Goal: Transaction & Acquisition: Purchase product/service

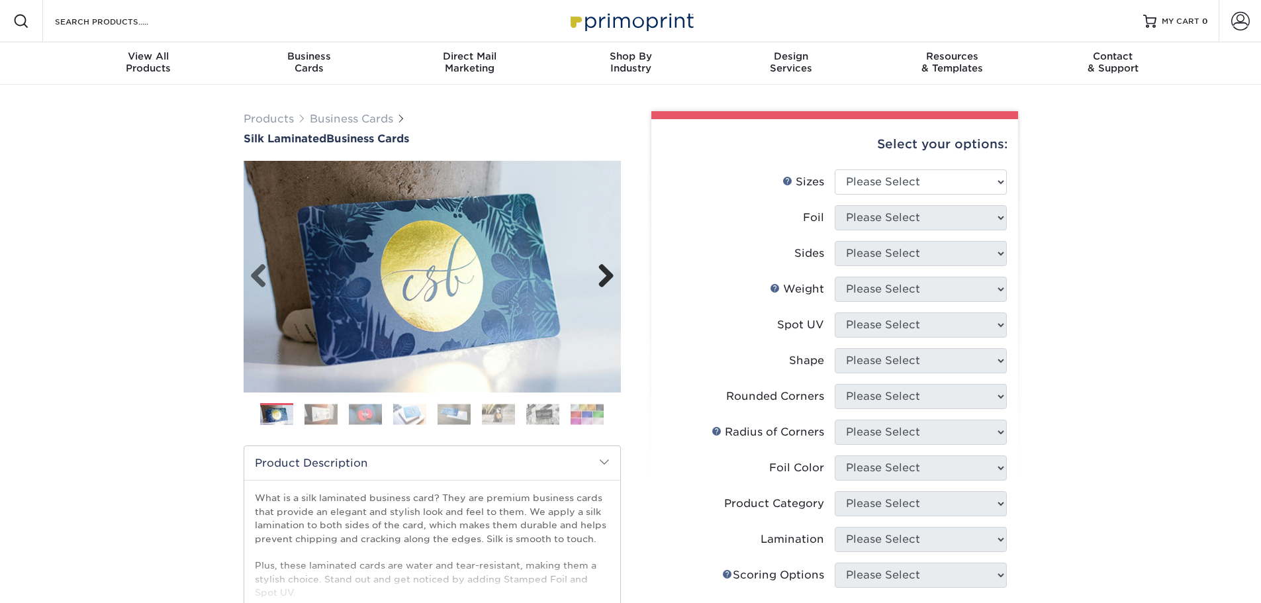
click at [608, 275] on link "Next" at bounding box center [601, 276] width 26 height 26
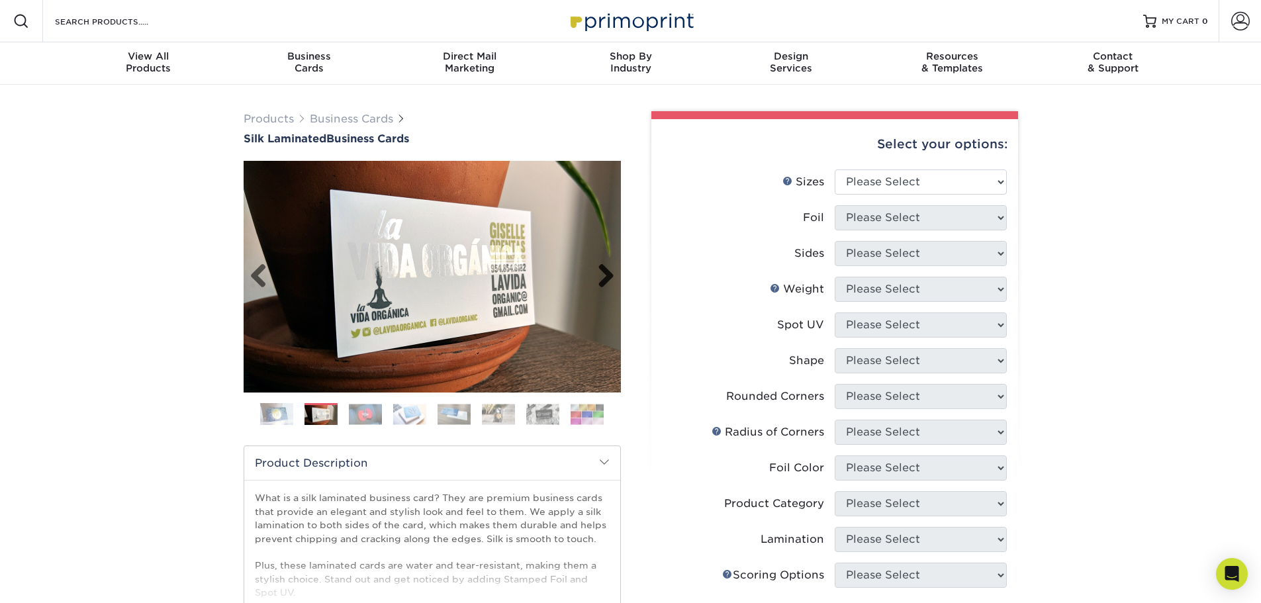
click at [608, 275] on link "Next" at bounding box center [601, 276] width 26 height 26
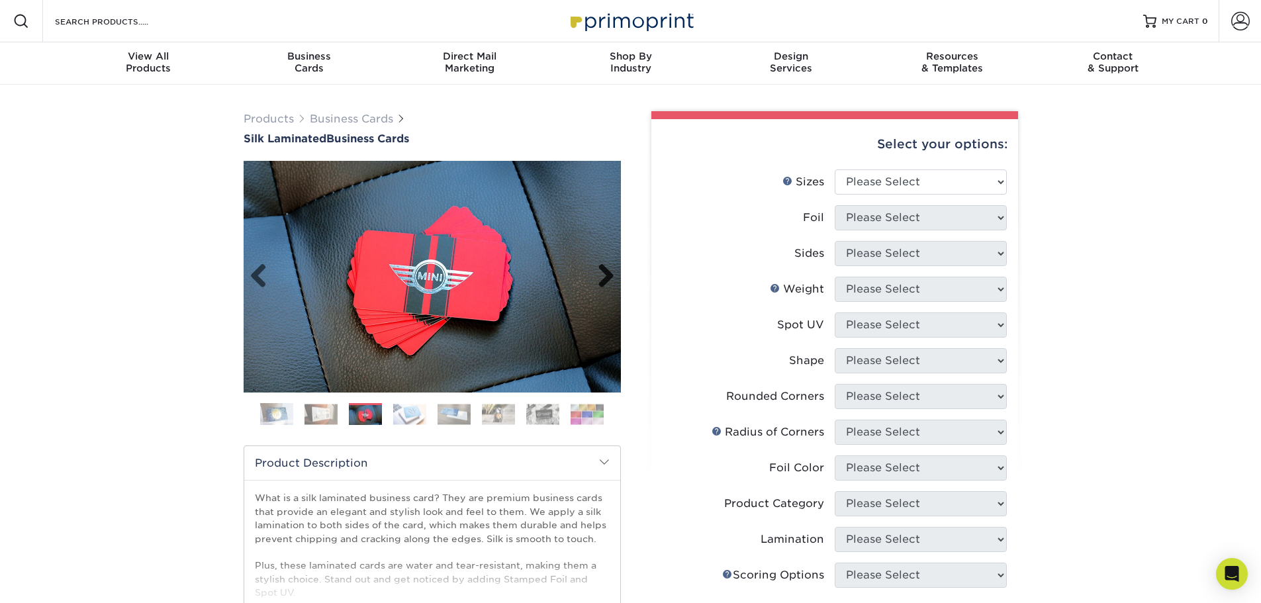
click at [608, 275] on link "Next" at bounding box center [601, 276] width 26 height 26
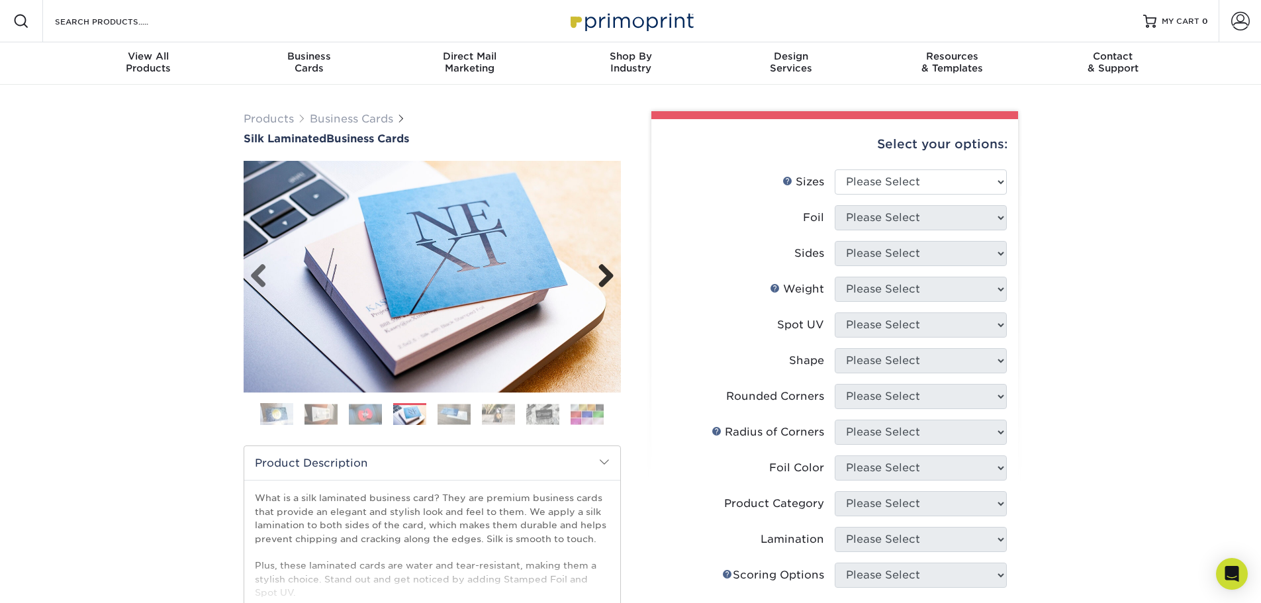
click at [608, 275] on link "Next" at bounding box center [601, 276] width 26 height 26
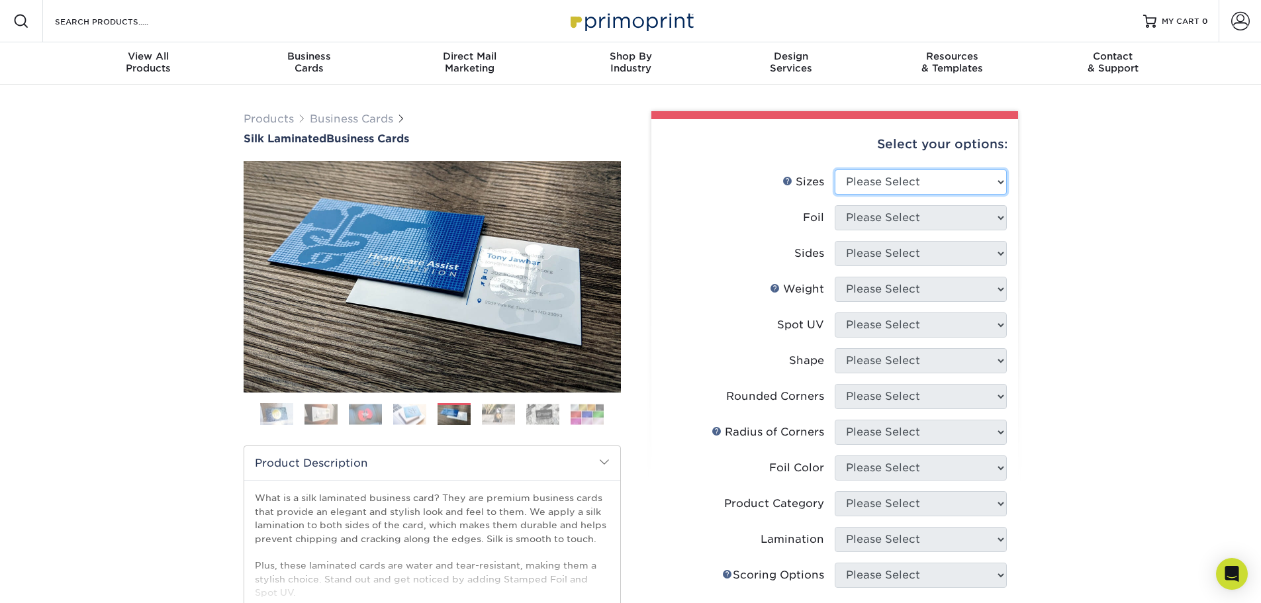
click at [975, 185] on select "Please Select 1.5" x 3.5" - Mini 1.75" x 3.5" - Mini 2" x 2" - Square 2" x 3" -…" at bounding box center [921, 181] width 172 height 25
click at [712, 214] on label "Foil" at bounding box center [749, 217] width 172 height 25
click at [957, 185] on select "Please Select 1.5" x 3.5" - Mini 1.75" x 3.5" - Mini 2" x 2" - Square 2" x 3" -…" at bounding box center [921, 181] width 172 height 25
select select "1.50x3.50"
click at [835, 169] on select "Please Select 1.5" x 3.5" - Mini 1.75" x 3.5" - Mini 2" x 2" - Square 2" x 3" -…" at bounding box center [921, 181] width 172 height 25
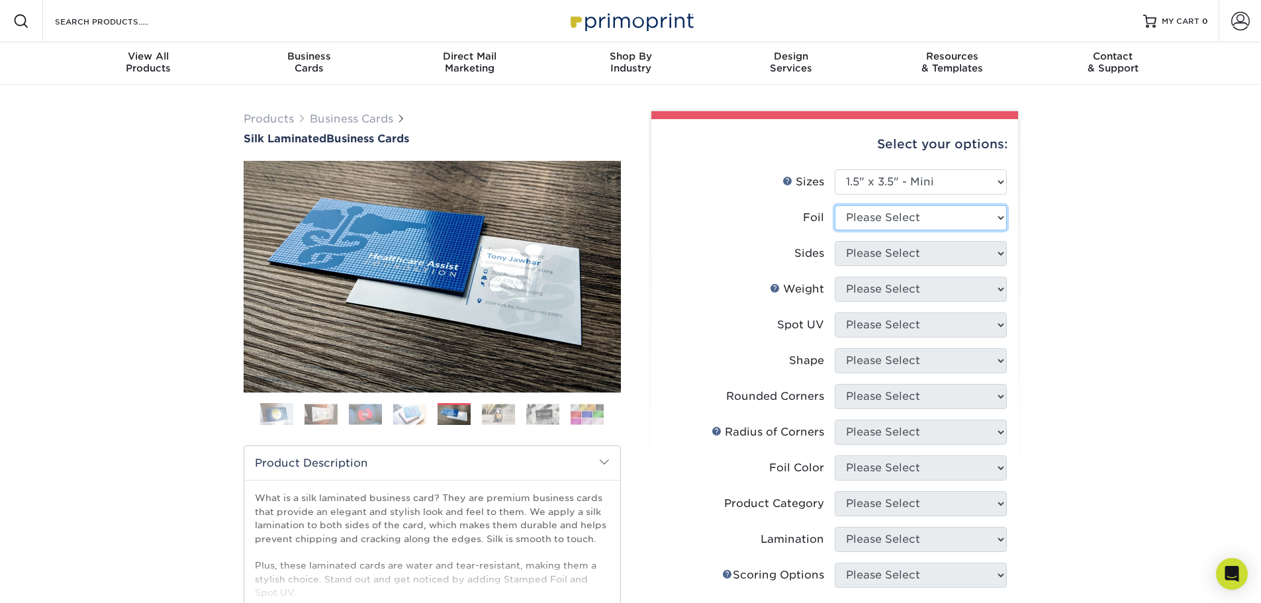
click at [915, 222] on select "Please Select Yes No" at bounding box center [921, 217] width 172 height 25
select select "1"
click at [835, 205] on select "Please Select Yes No" at bounding box center [921, 217] width 172 height 25
click at [889, 254] on select "Please Select Print Both Sides - Foil Both Sides Print Both Sides - Foil Front …" at bounding box center [921, 253] width 172 height 25
click at [314, 422] on img at bounding box center [321, 414] width 33 height 21
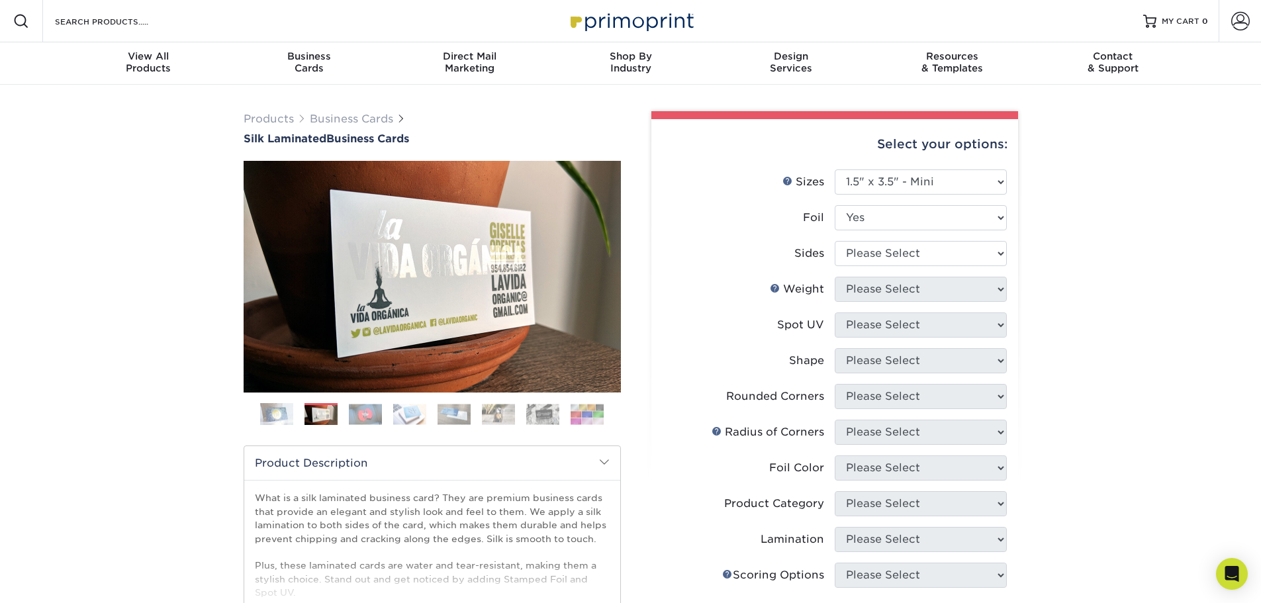
click at [369, 409] on img at bounding box center [365, 414] width 33 height 21
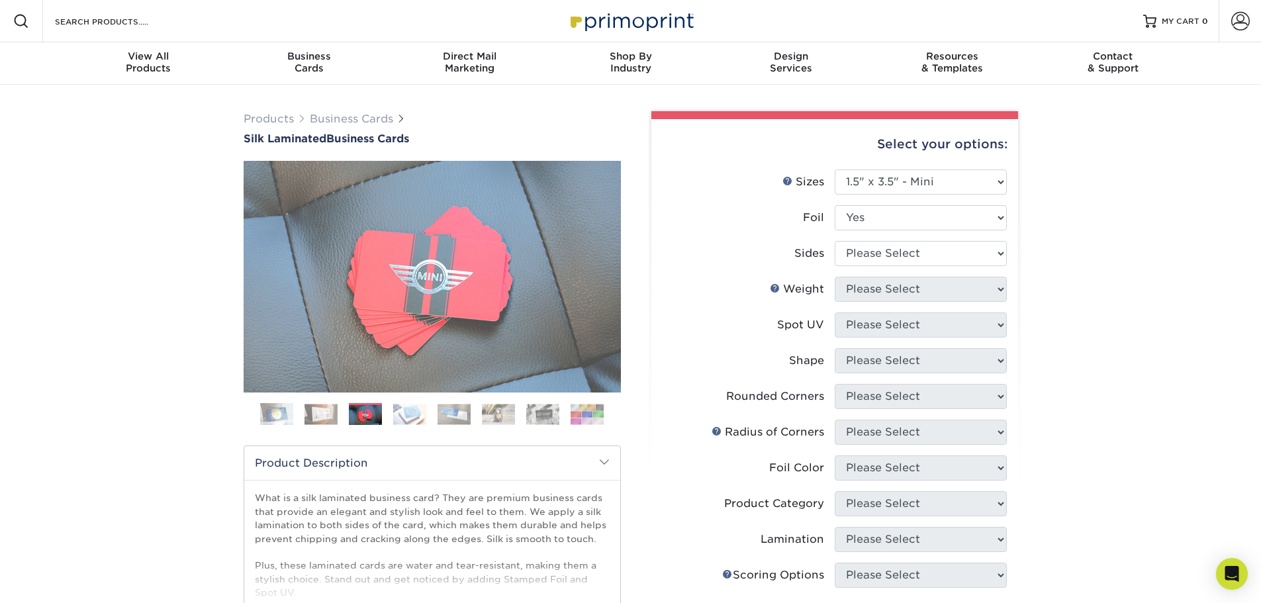
click at [412, 406] on img at bounding box center [409, 414] width 33 height 21
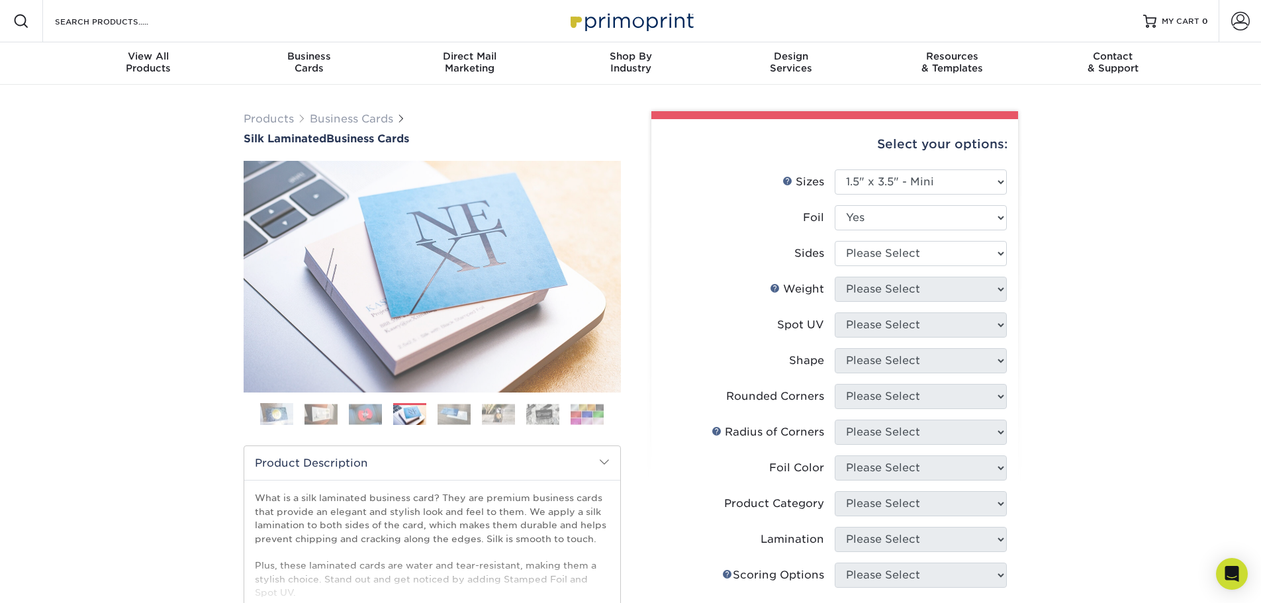
click at [459, 408] on img at bounding box center [454, 414] width 33 height 21
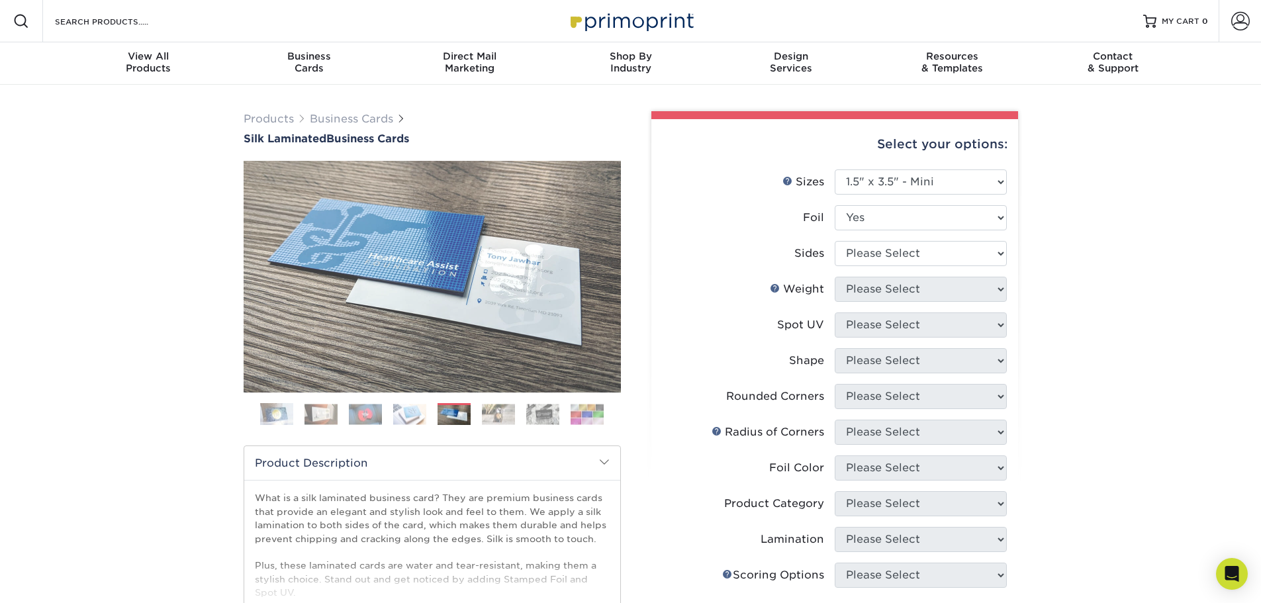
click at [494, 410] on img at bounding box center [498, 414] width 33 height 21
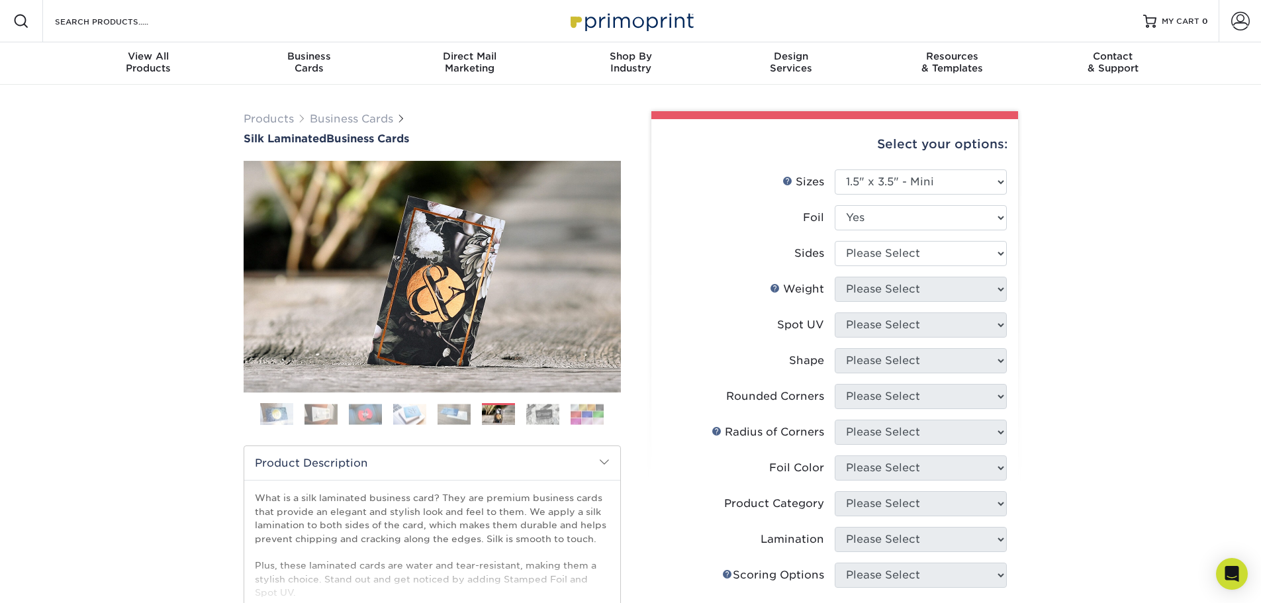
click at [539, 414] on img at bounding box center [542, 414] width 33 height 21
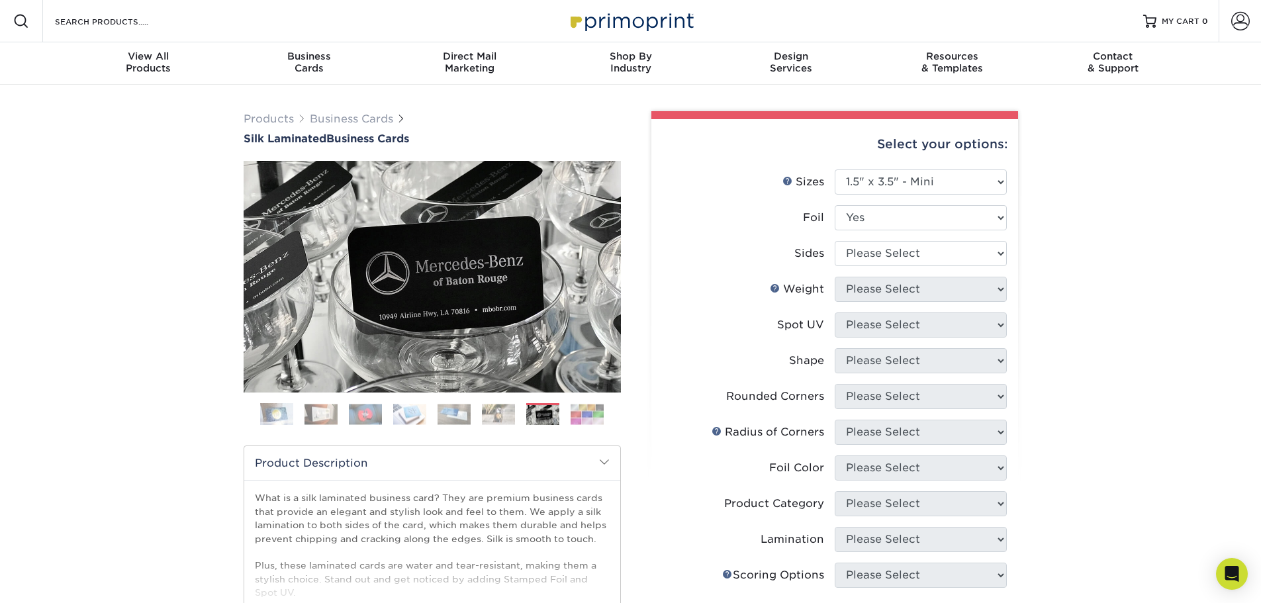
click at [596, 418] on img at bounding box center [587, 414] width 33 height 21
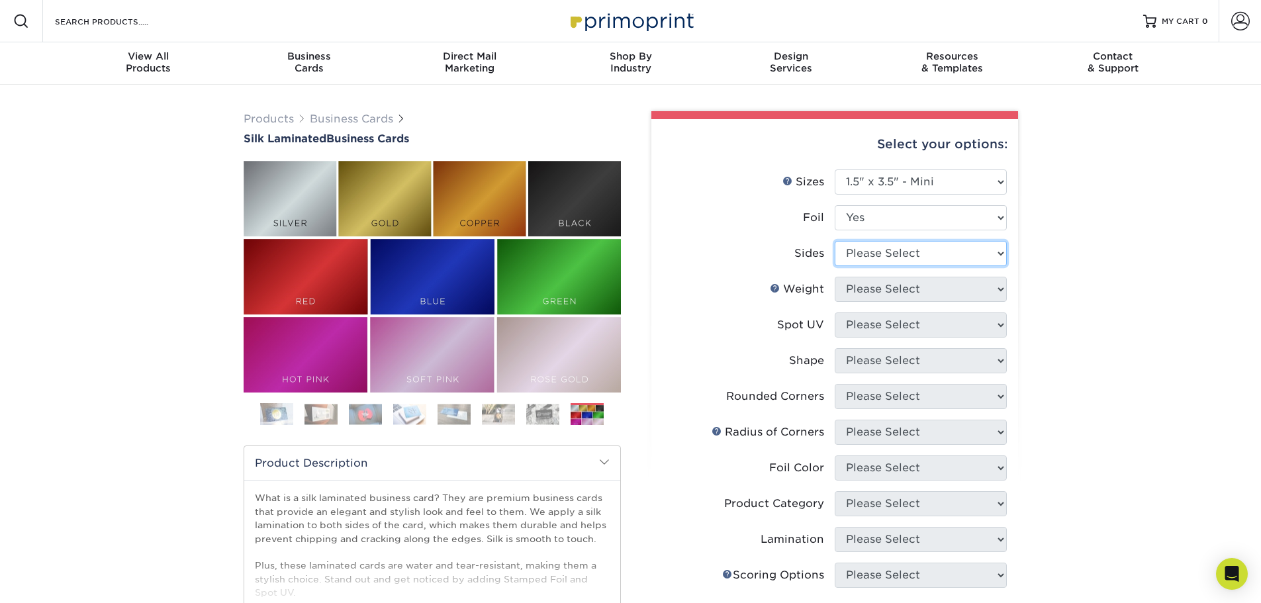
click at [996, 254] on select "Please Select Print Both Sides - Foil Both Sides Print Both Sides - Foil Front …" at bounding box center [921, 253] width 172 height 25
select select "e9e9dfb3-fba1-4d60-972c-fd9ca5904d33"
click at [835, 241] on select "Please Select Print Both Sides - Foil Both Sides Print Both Sides - Foil Front …" at bounding box center [921, 253] width 172 height 25
click at [974, 286] on select "Please Select 16PT" at bounding box center [921, 289] width 172 height 25
select select "16PT"
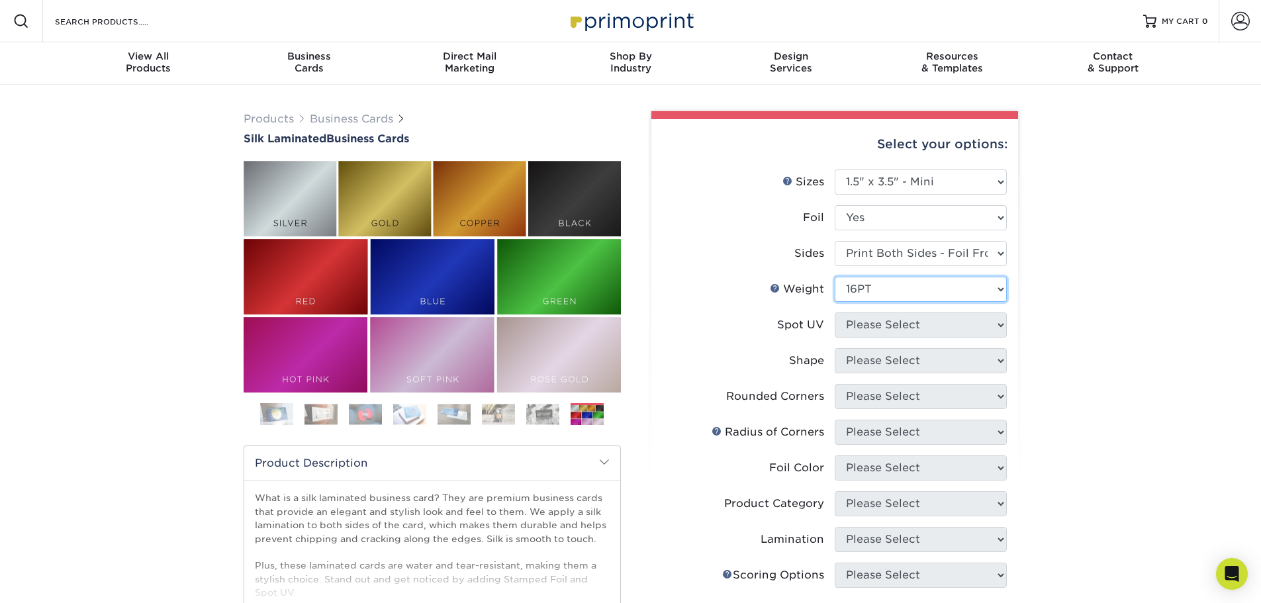
click at [835, 277] on select "Please Select 16PT" at bounding box center [921, 289] width 172 height 25
click at [915, 322] on select "Please Select No Spot UV Front and Back (Both Sides) Front Only Back Only" at bounding box center [921, 324] width 172 height 25
select select "0"
click at [835, 312] on select "Please Select No Spot UV Front and Back (Both Sides) Front Only Back Only" at bounding box center [921, 324] width 172 height 25
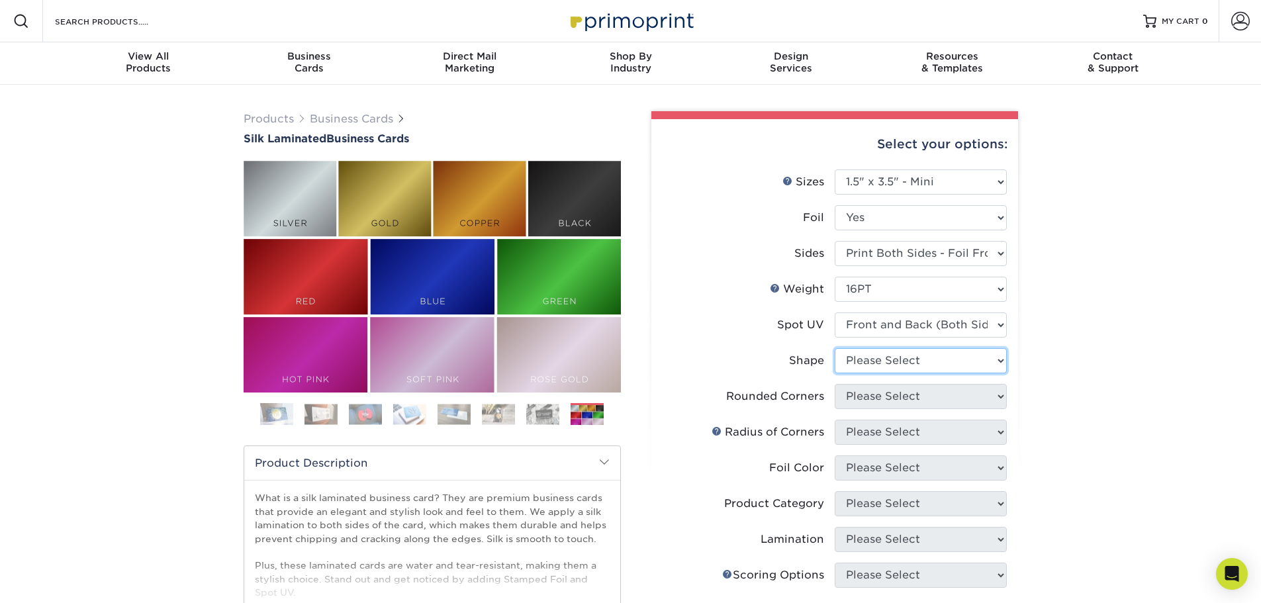
click at [912, 355] on select "Please Select Standard" at bounding box center [921, 360] width 172 height 25
select select "standard"
click at [835, 348] on select "Please Select Standard" at bounding box center [921, 360] width 172 height 25
click at [894, 393] on select "Please Select Yes - Round 2 Corners Yes - Round 4 Corners No" at bounding box center [921, 396] width 172 height 25
select select "7672df9e-0e0a-464d-8e1f-920c575e4da3"
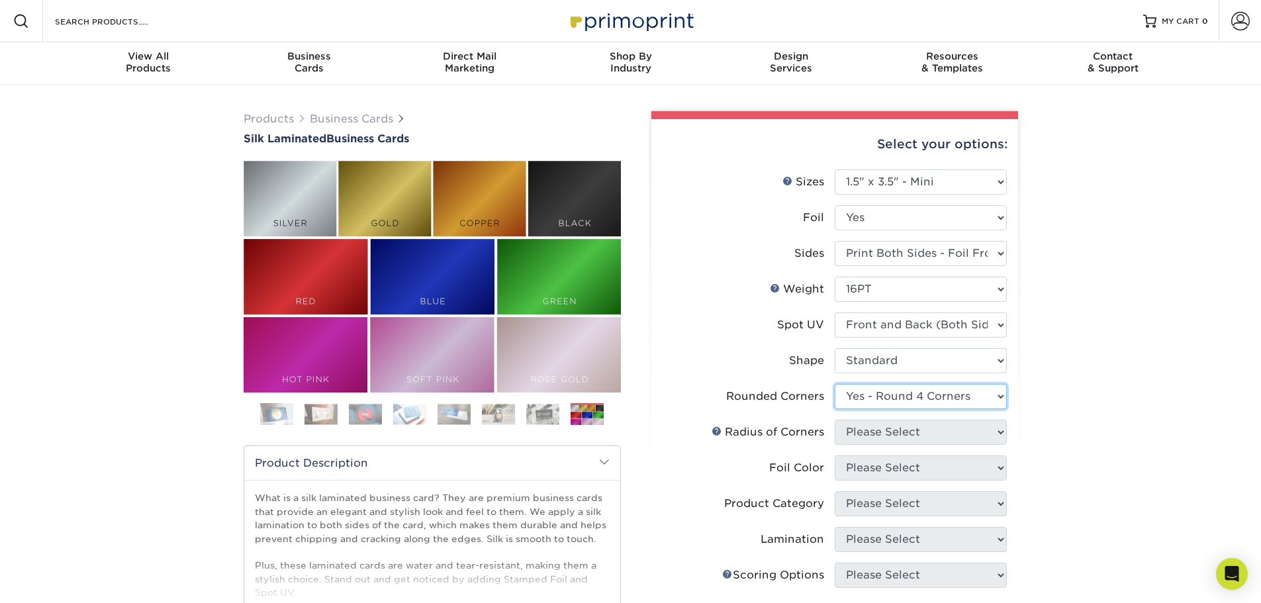
click at [835, 384] on select "Please Select Yes - Round 2 Corners Yes - Round 4 Corners No" at bounding box center [921, 396] width 172 height 25
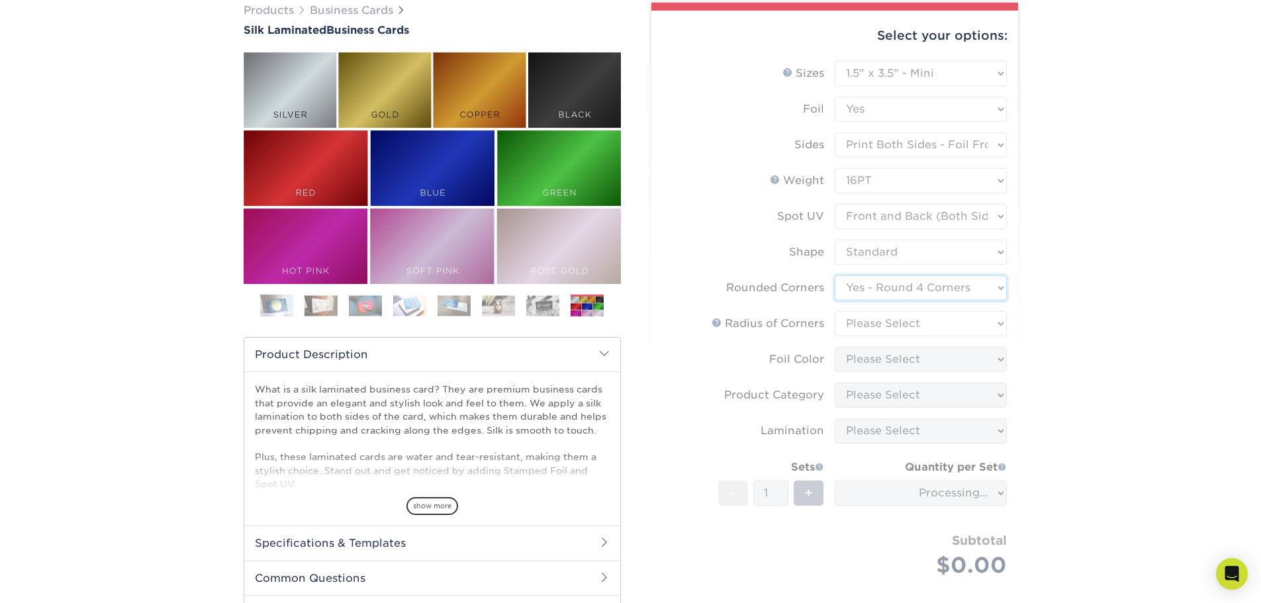
scroll to position [132, 0]
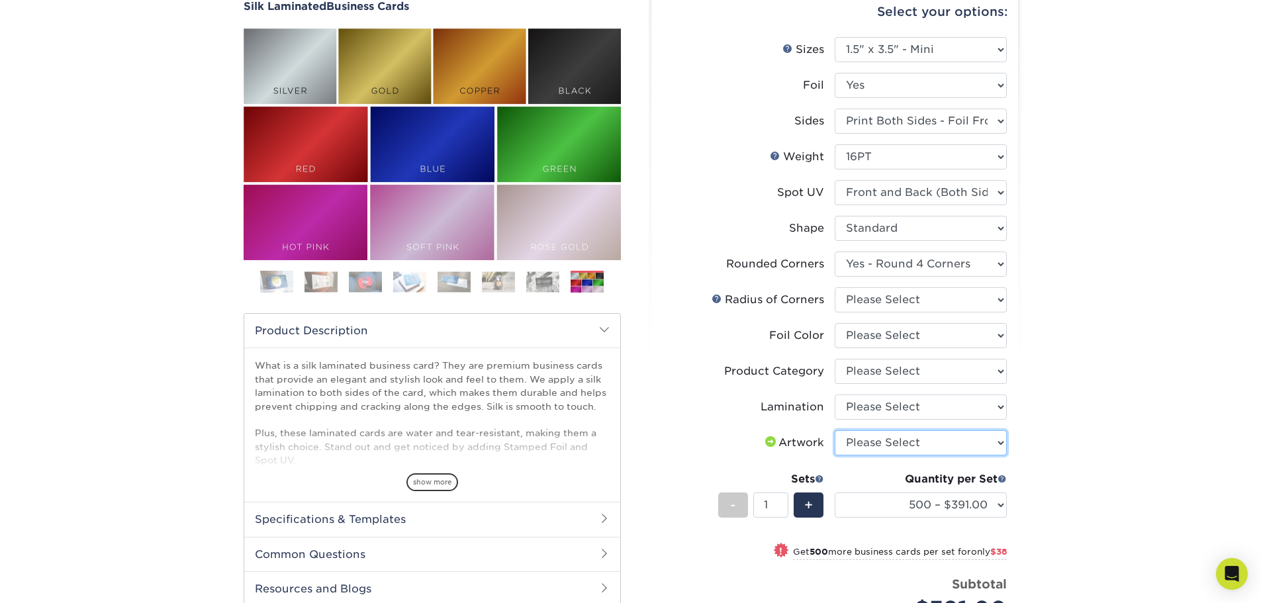
click at [888, 453] on select "Please Select I will upload files I need a design - $100" at bounding box center [921, 442] width 172 height 25
click at [1106, 381] on div "Products Business Cards Silk Laminated Business Cards Previous Next" at bounding box center [630, 386] width 1261 height 869
click at [904, 292] on select "Please Select Rounded 1/8" Rounded 1/4"" at bounding box center [921, 299] width 172 height 25
select select "589680c7-ee9a-431b-9d12-d7aeb1386a97"
click at [835, 287] on select "Please Select Rounded 1/8" Rounded 1/4"" at bounding box center [921, 299] width 172 height 25
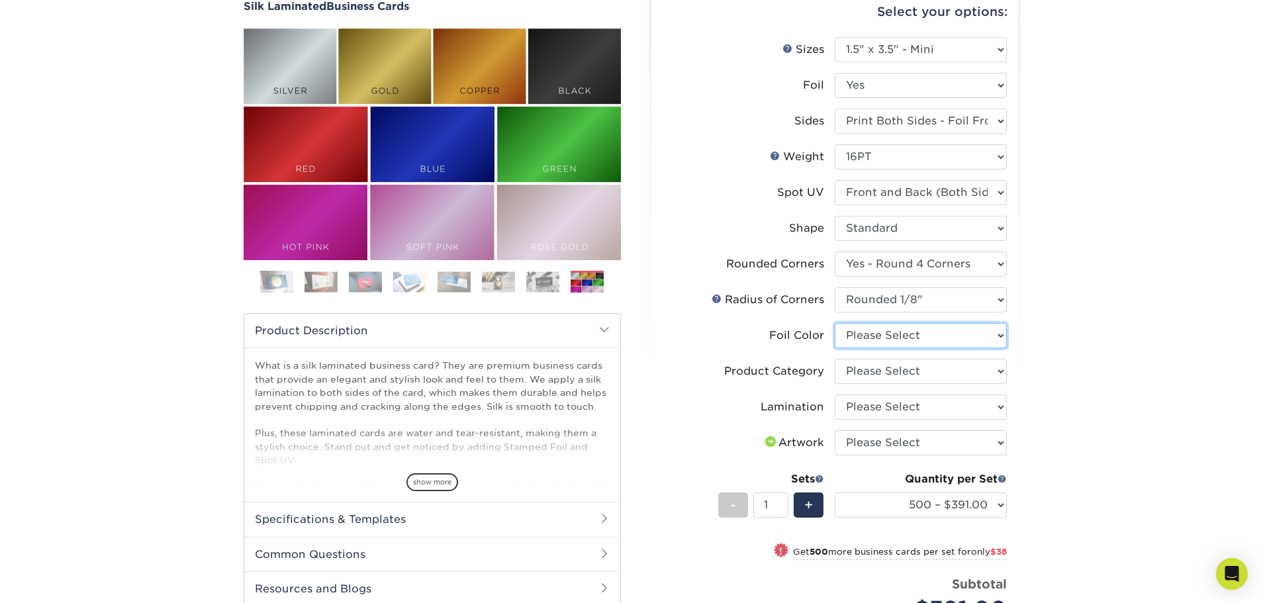
click at [912, 334] on select "Please Select Silver Foil Black Foil Blue Foil Copper Foil Gold Foil Red Foil R…" at bounding box center [921, 335] width 172 height 25
select select "acffa4a5-22f9-4585-ba3f-0adaa54b8c85"
click at [835, 323] on select "Please Select Silver Foil Black Foil Blue Foil Copper Foil Gold Foil Red Foil R…" at bounding box center [921, 335] width 172 height 25
click at [894, 373] on select "Please Select Business Cards" at bounding box center [921, 371] width 172 height 25
select select "3b5148f1-0588-4f88-a218-97bcfdce65c1"
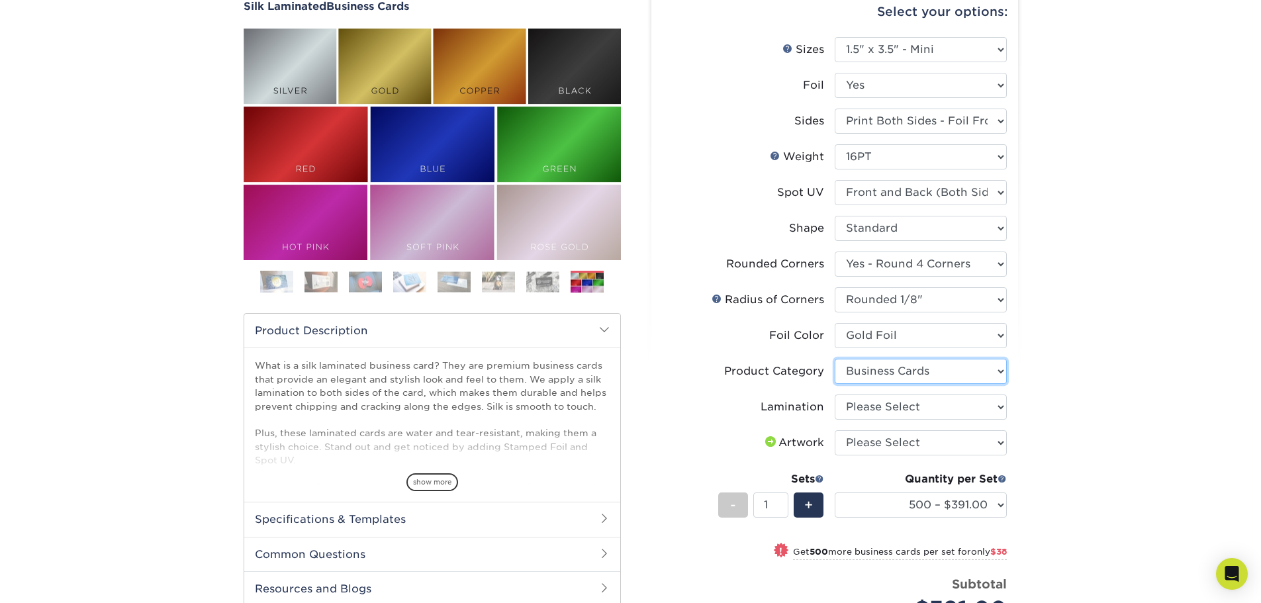
click at [835, 359] on select "Please Select Business Cards" at bounding box center [921, 371] width 172 height 25
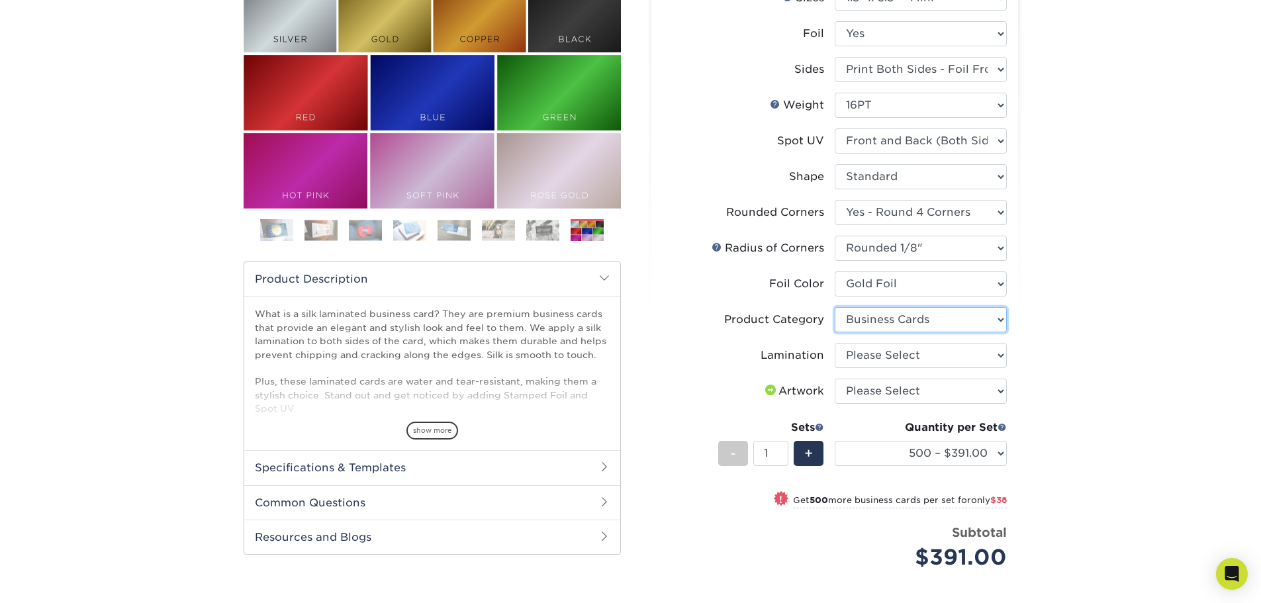
scroll to position [265, 0]
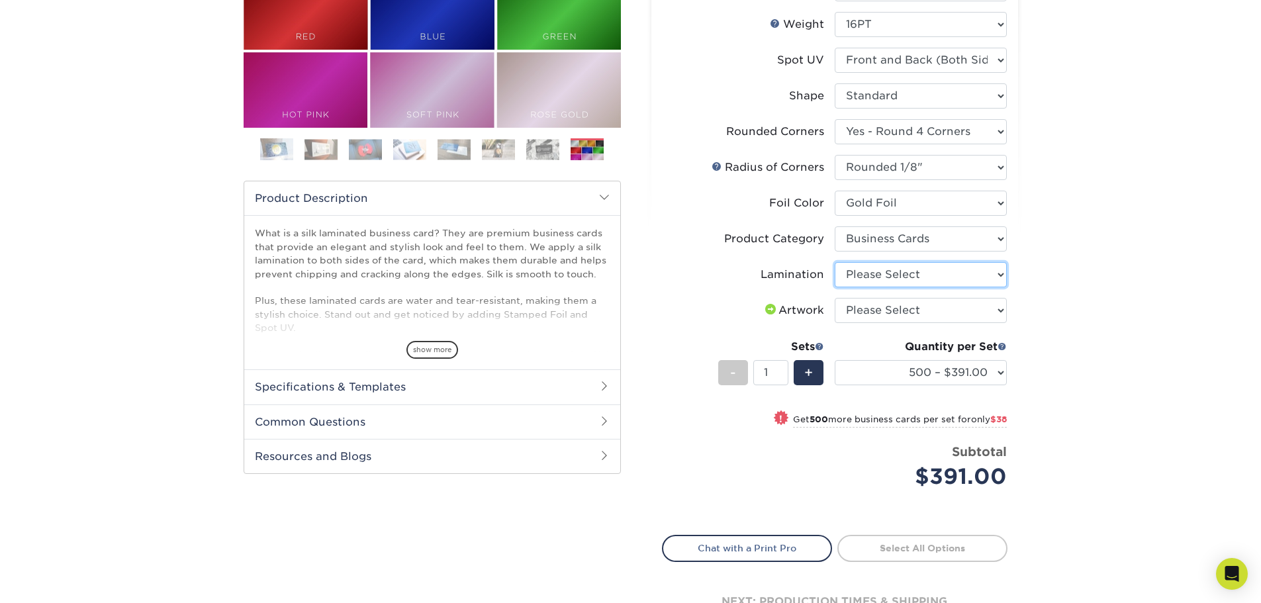
click at [914, 276] on select "Please Select Silk" at bounding box center [921, 274] width 172 height 25
select select "ccacb42f-45f7-42d3-bbd3-7c8421cf37f0"
click at [835, 262] on select "Please Select Silk" at bounding box center [921, 274] width 172 height 25
click at [916, 303] on select "Please Select I will upload files I need a design - $100" at bounding box center [921, 310] width 172 height 25
click at [1132, 279] on div "Products Business Cards Silk Laminated Business Cards Previous Next" at bounding box center [630, 254] width 1261 height 869
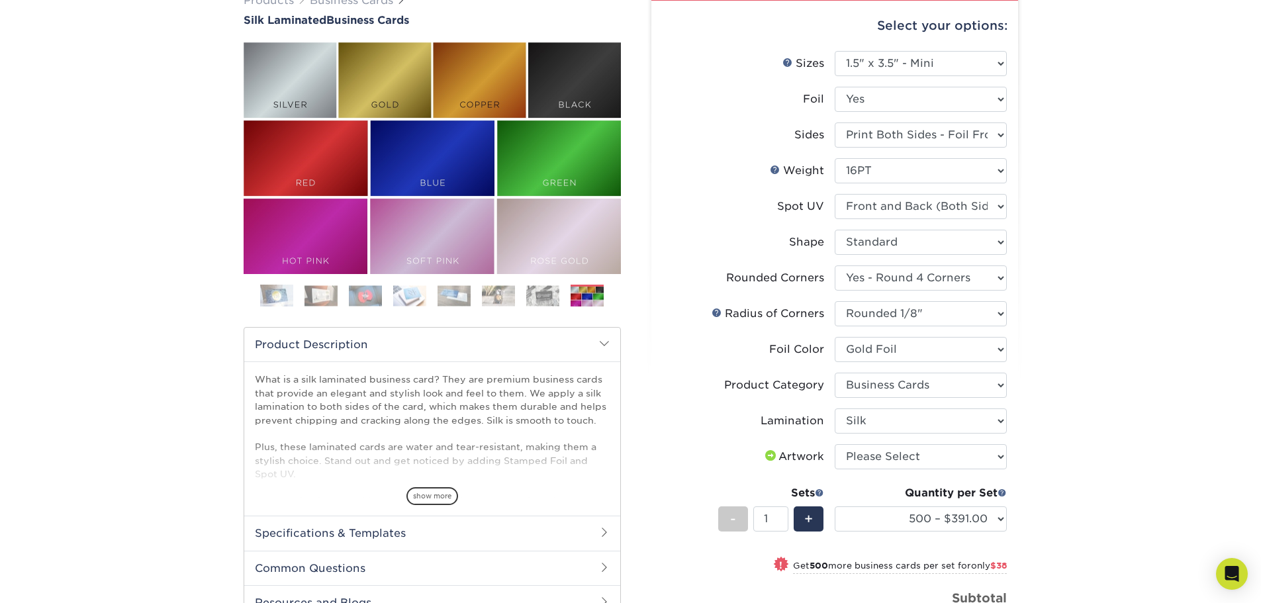
scroll to position [0, 0]
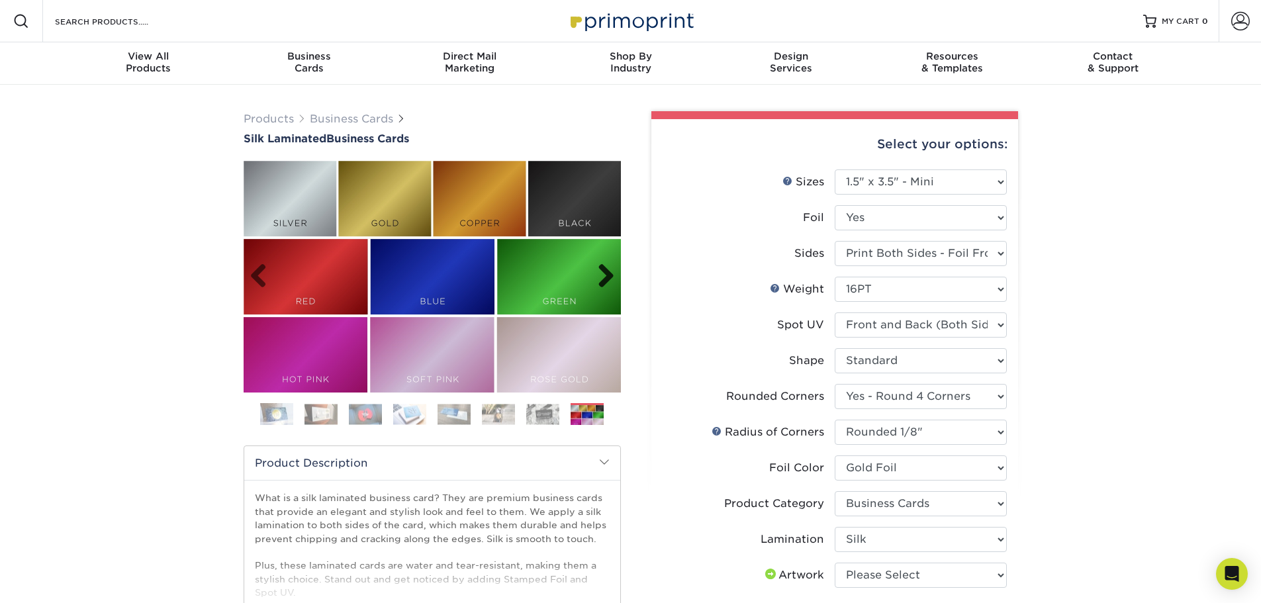
click at [610, 277] on link "Next" at bounding box center [601, 276] width 26 height 26
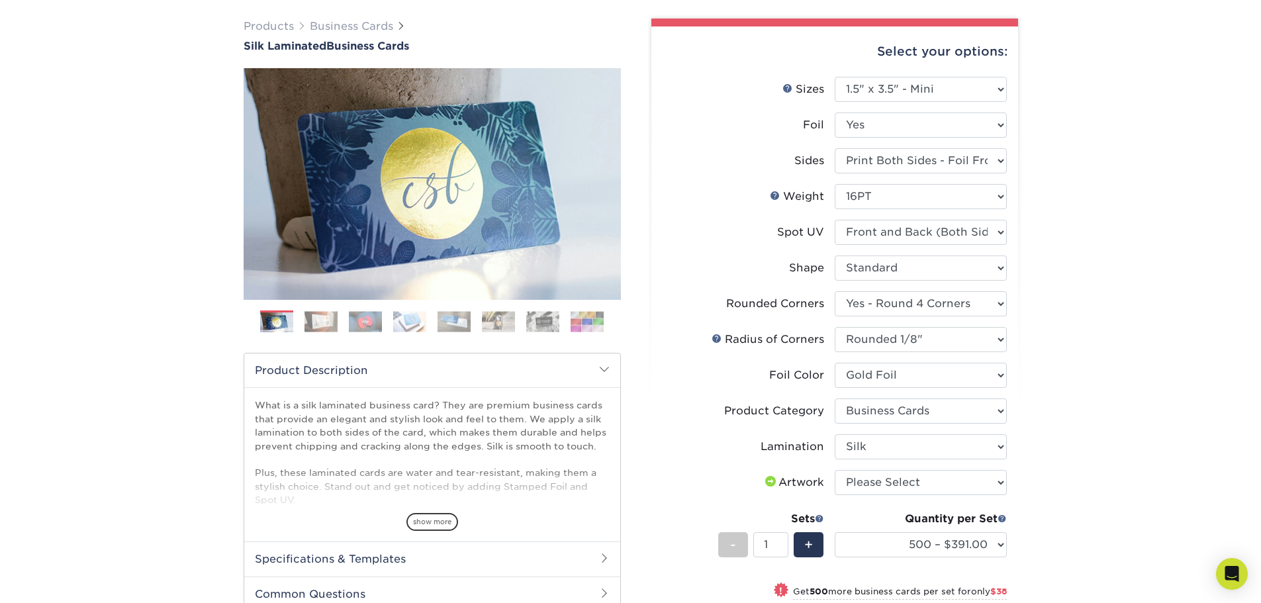
scroll to position [66, 0]
